Goal: Information Seeking & Learning: Learn about a topic

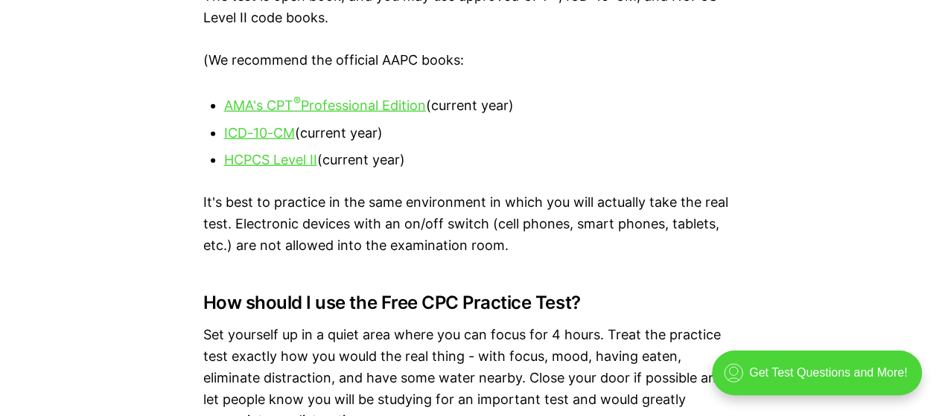
scroll to position [2079, 0]
click at [249, 177] on div "Preparing for the CPC can be daunting - but it doesn't have to be! We've prepar…" at bounding box center [471, 166] width 942 height 2531
click at [261, 167] on u "HCPCS Level II" at bounding box center [270, 160] width 93 height 16
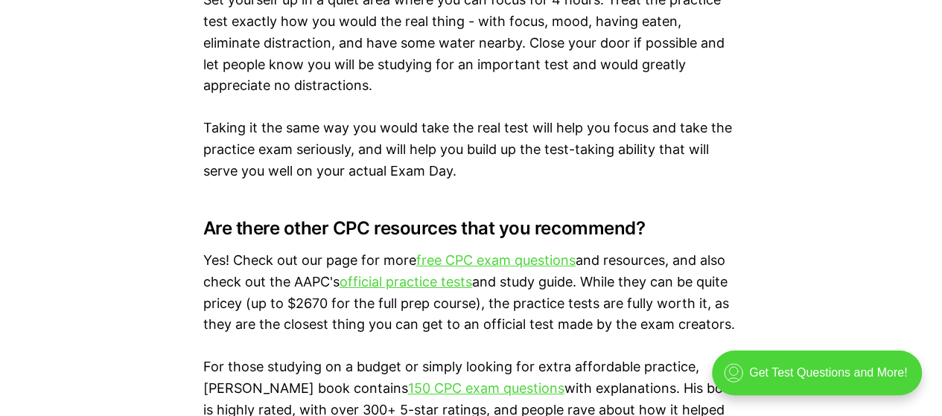
scroll to position [2414, 0]
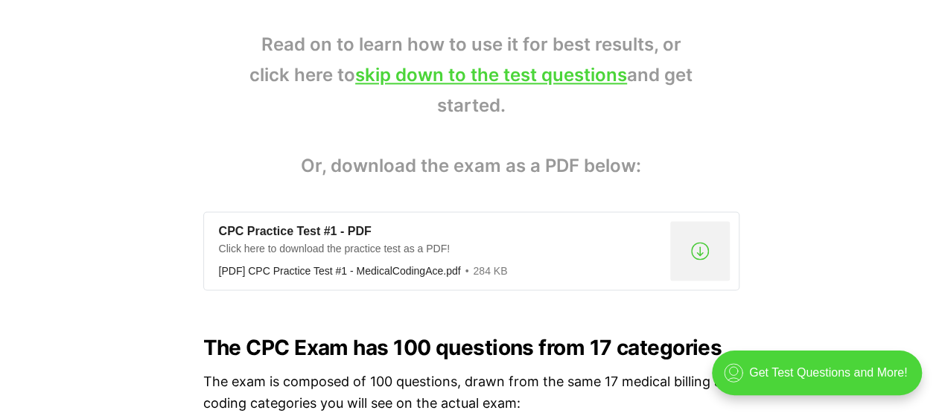
scroll to position [1087, 0]
click at [588, 83] on link "skip down to the test questions" at bounding box center [491, 76] width 272 height 22
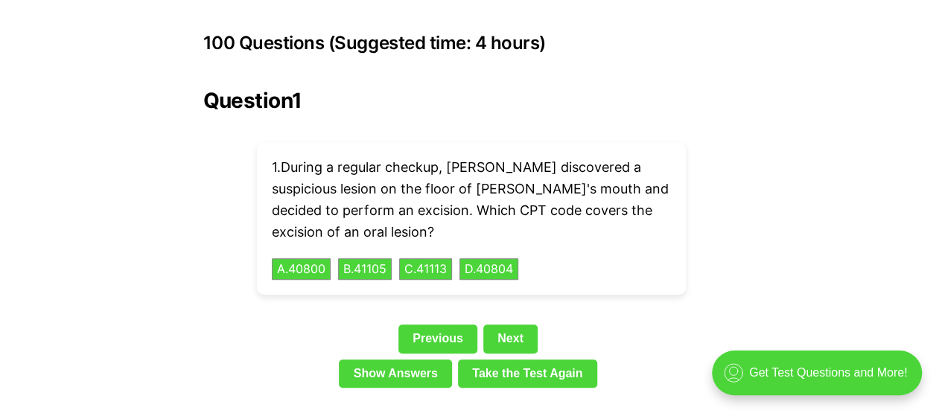
scroll to position [3348, 0]
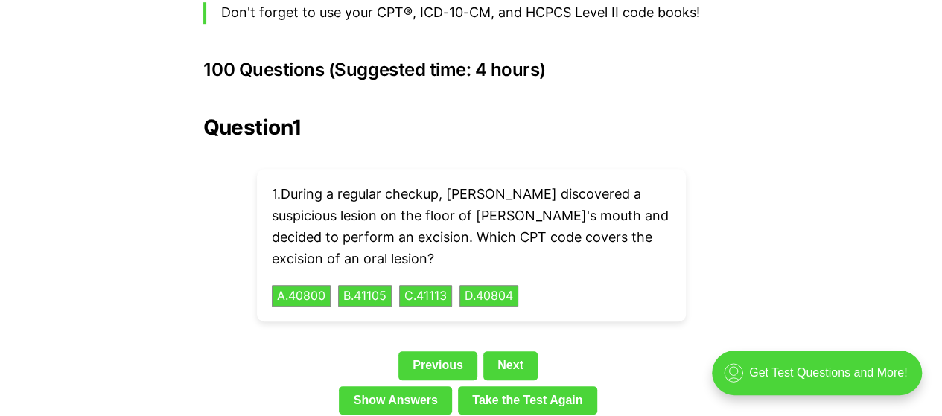
scroll to position [3321, 0]
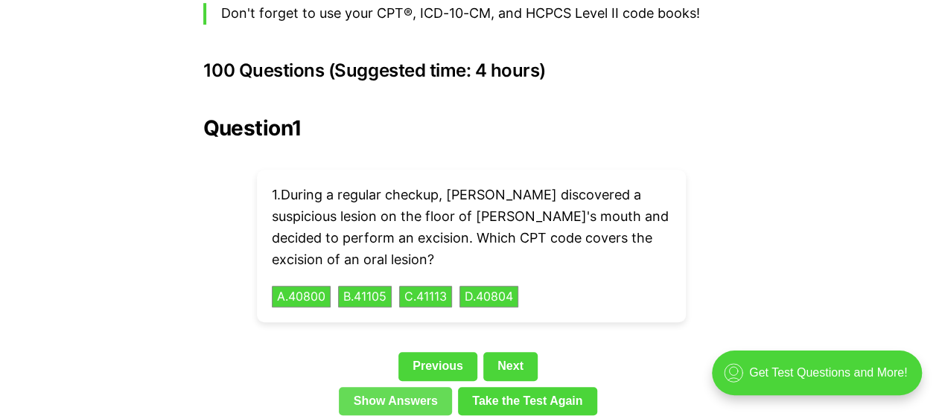
click at [368, 387] on link "Show Answers" at bounding box center [395, 401] width 113 height 28
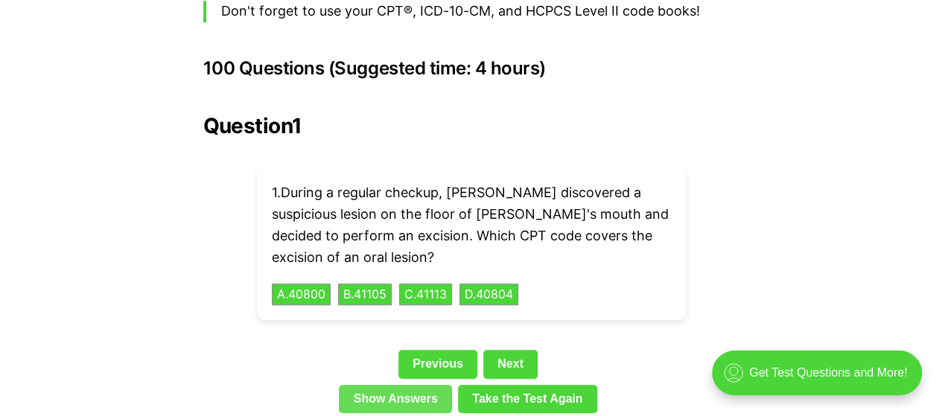
scroll to position [3324, 0]
